Goal: Task Accomplishment & Management: Manage account settings

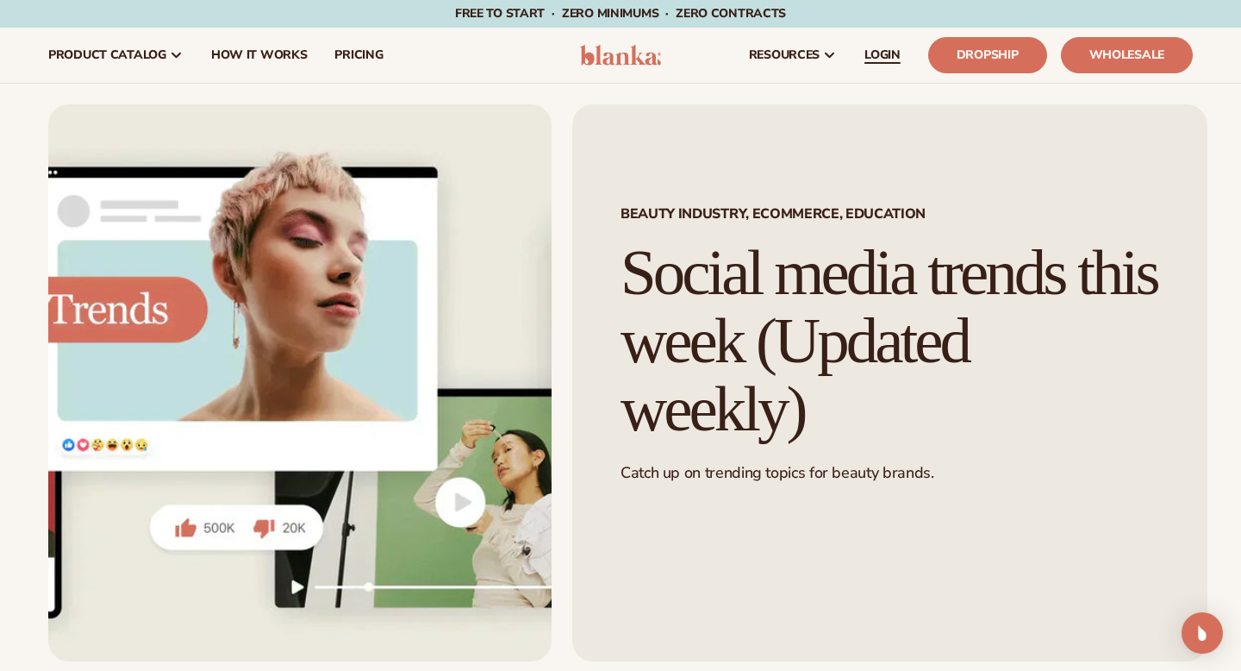
click at [886, 53] on span "LOGIN" at bounding box center [883, 55] width 36 height 14
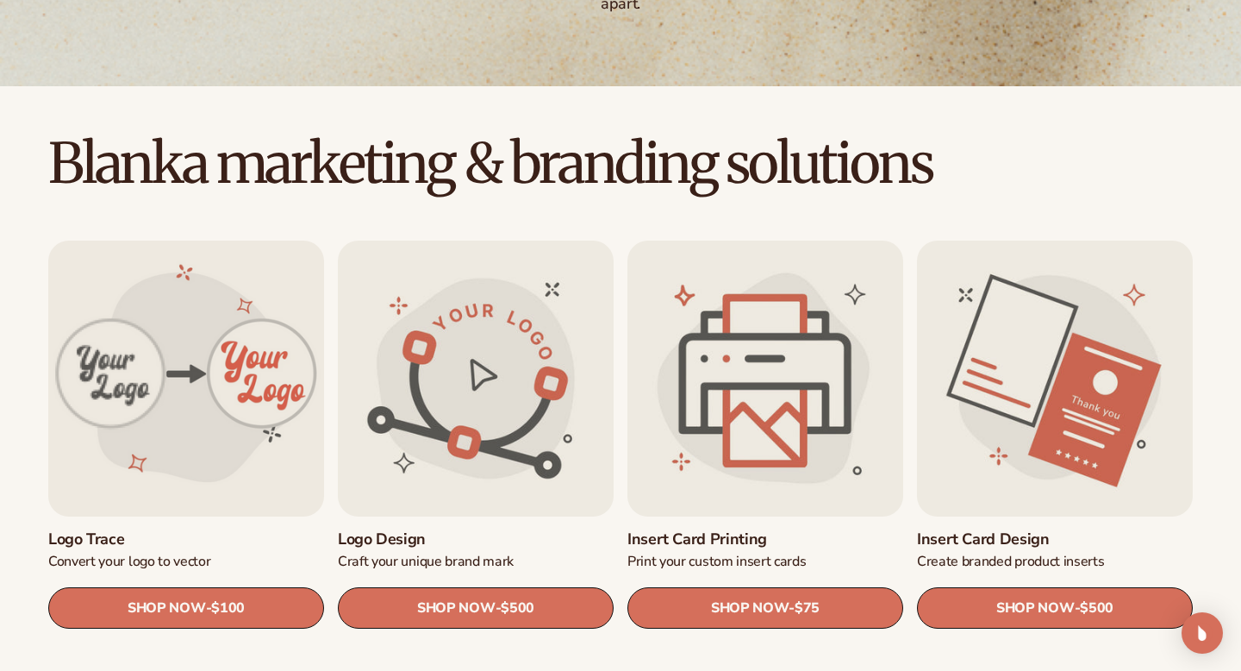
scroll to position [371, 0]
